Goal: Transaction & Acquisition: Purchase product/service

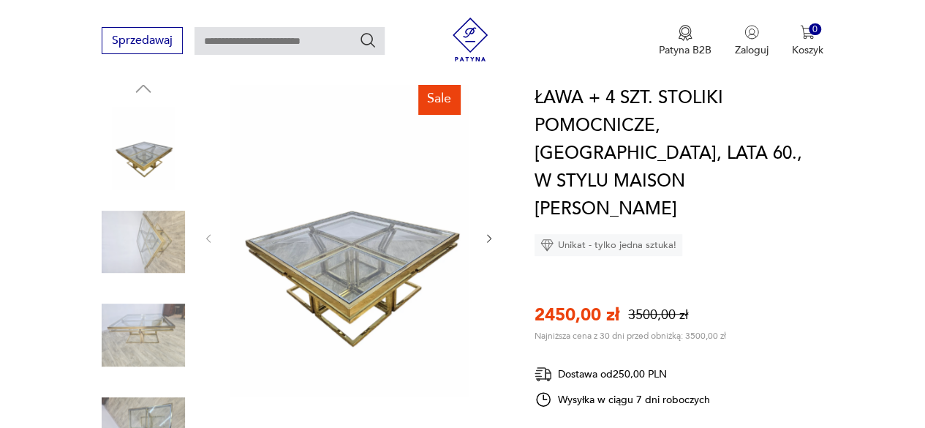
click at [367, 260] on img at bounding box center [349, 237] width 239 height 319
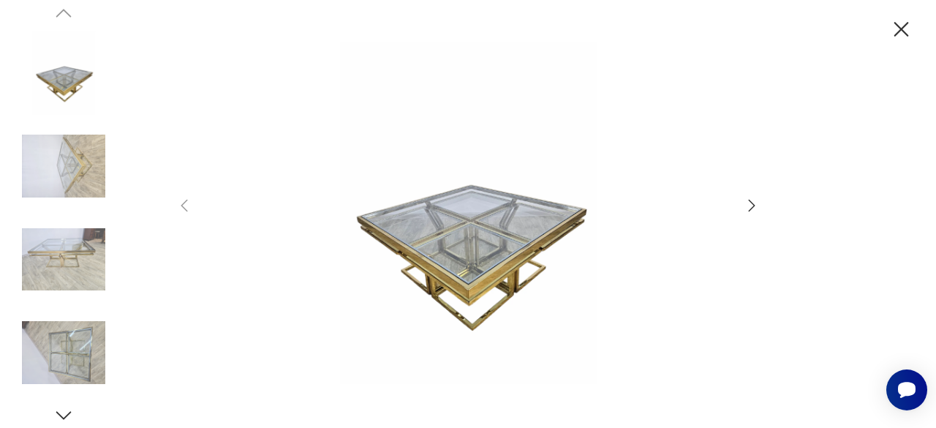
click at [749, 205] on icon "button" at bounding box center [752, 206] width 18 height 18
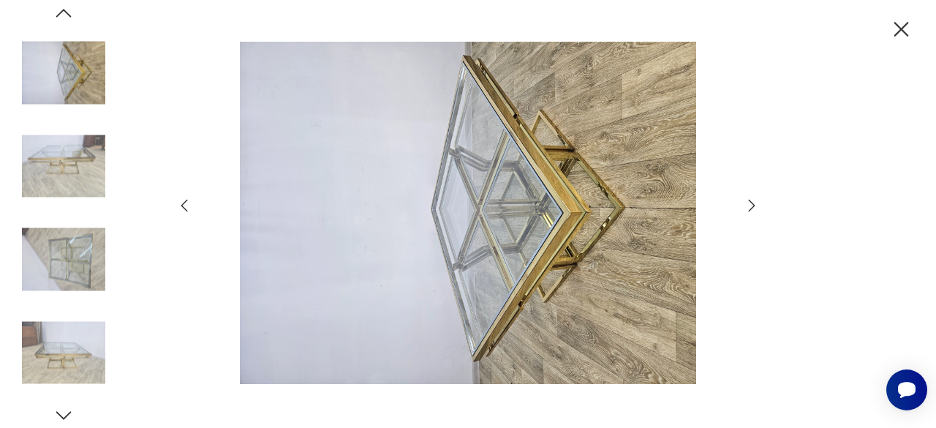
click at [749, 205] on icon "button" at bounding box center [752, 206] width 18 height 18
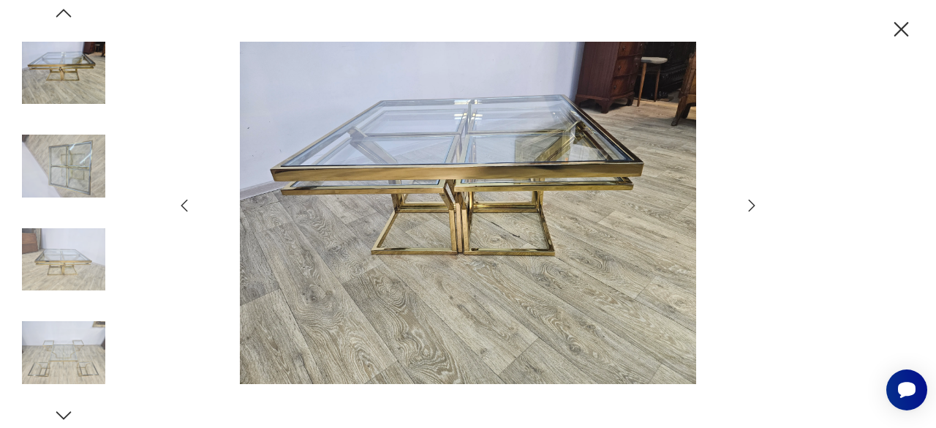
click at [749, 205] on icon "button" at bounding box center [752, 206] width 18 height 18
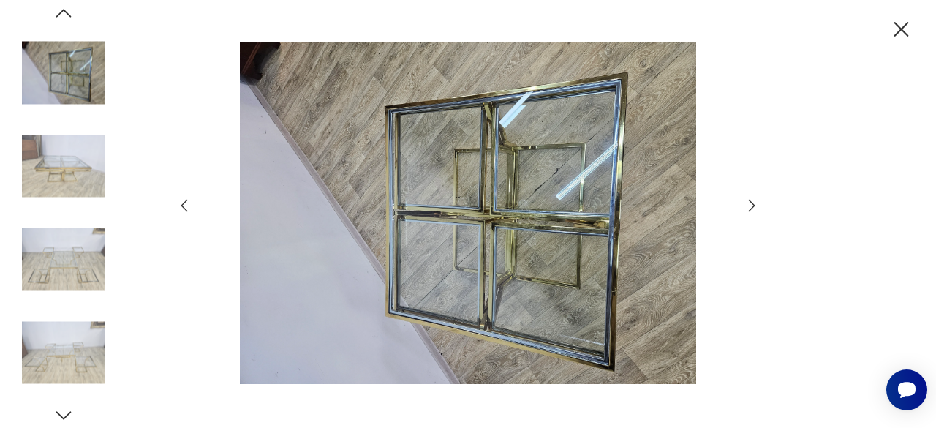
click at [749, 205] on icon "button" at bounding box center [752, 206] width 18 height 18
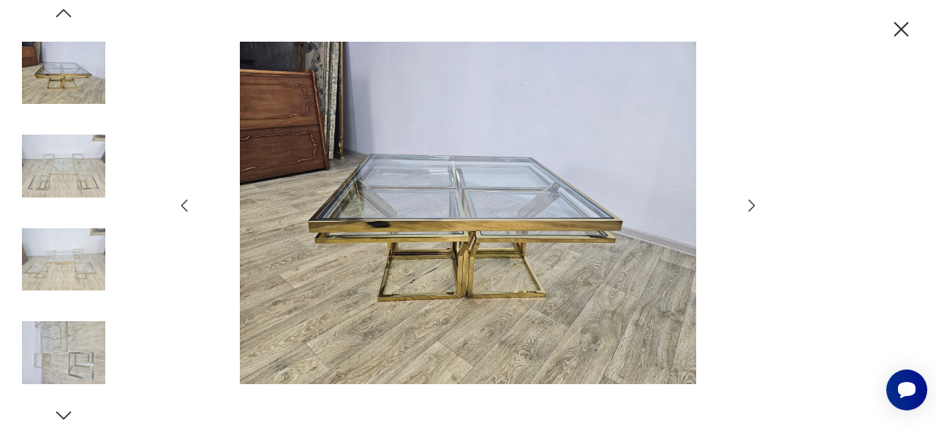
click at [749, 205] on icon "button" at bounding box center [752, 206] width 18 height 18
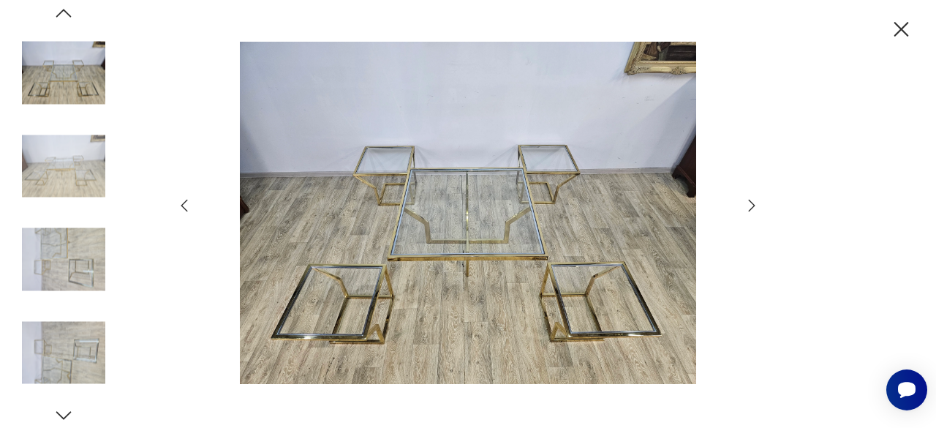
click at [749, 205] on icon "button" at bounding box center [752, 206] width 18 height 18
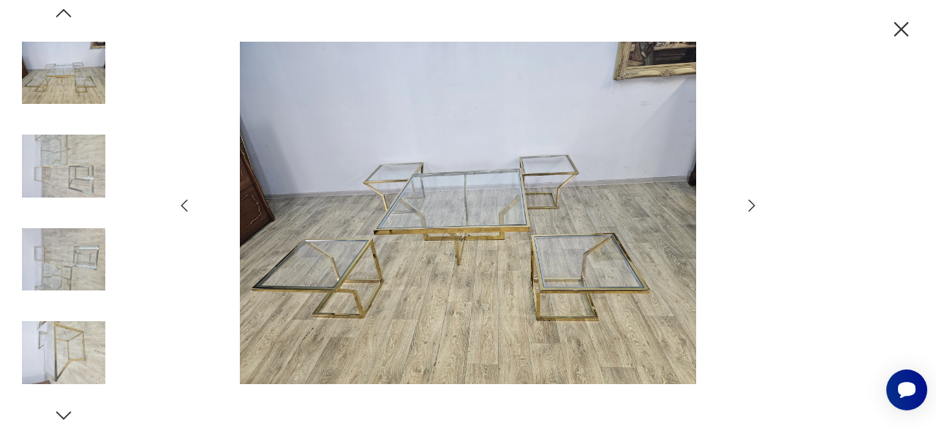
click at [749, 205] on icon "button" at bounding box center [752, 206] width 18 height 18
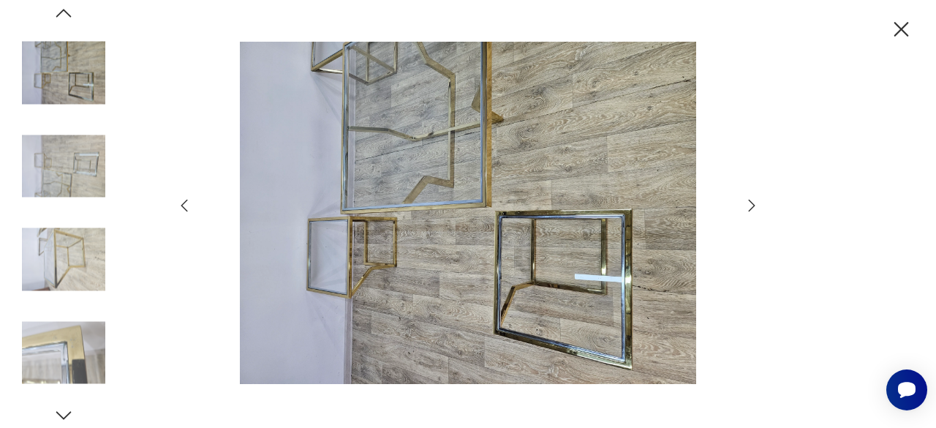
click at [749, 205] on icon "button" at bounding box center [752, 206] width 18 height 18
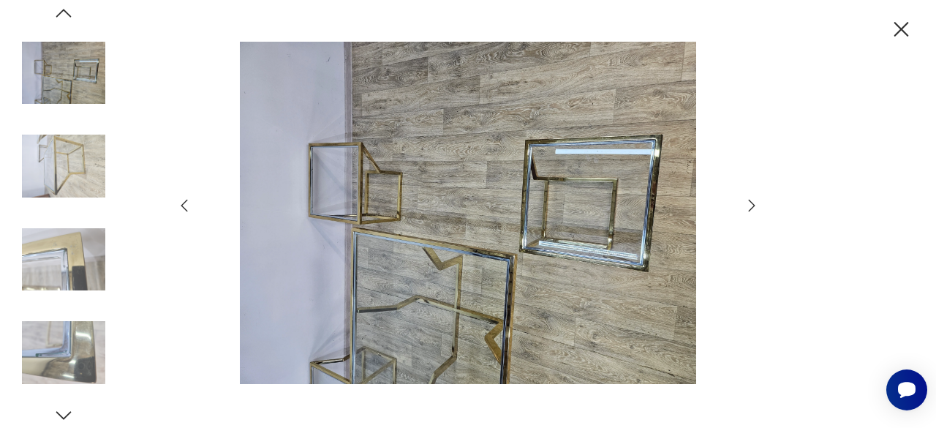
click at [749, 205] on icon "button" at bounding box center [752, 206] width 18 height 18
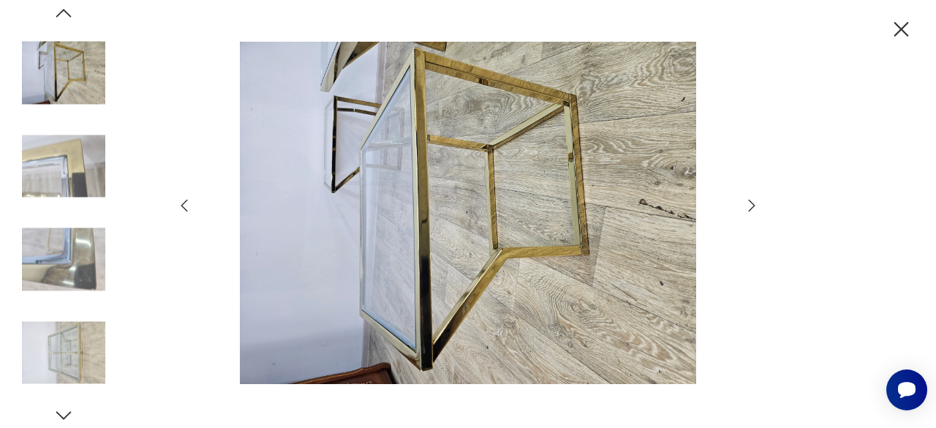
click at [902, 24] on icon "button" at bounding box center [901, 30] width 26 height 26
